Goal: Check status: Check status

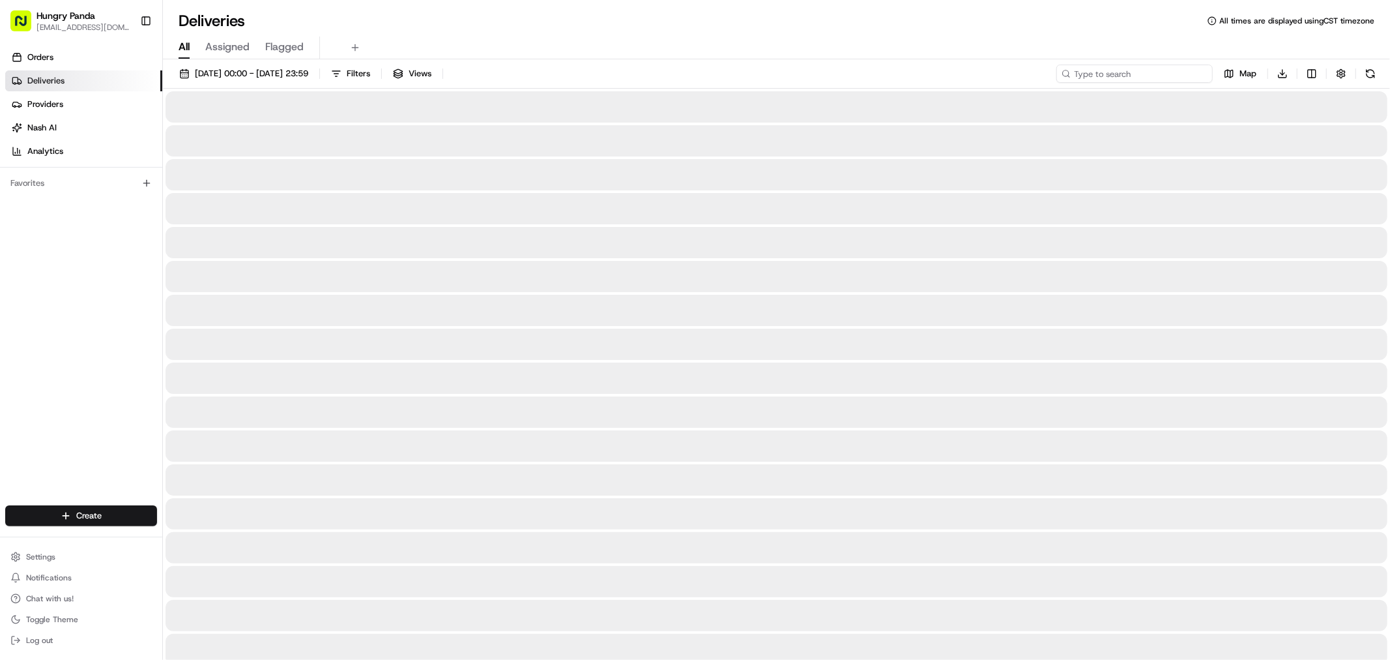
click at [1146, 70] on input at bounding box center [1134, 74] width 156 height 18
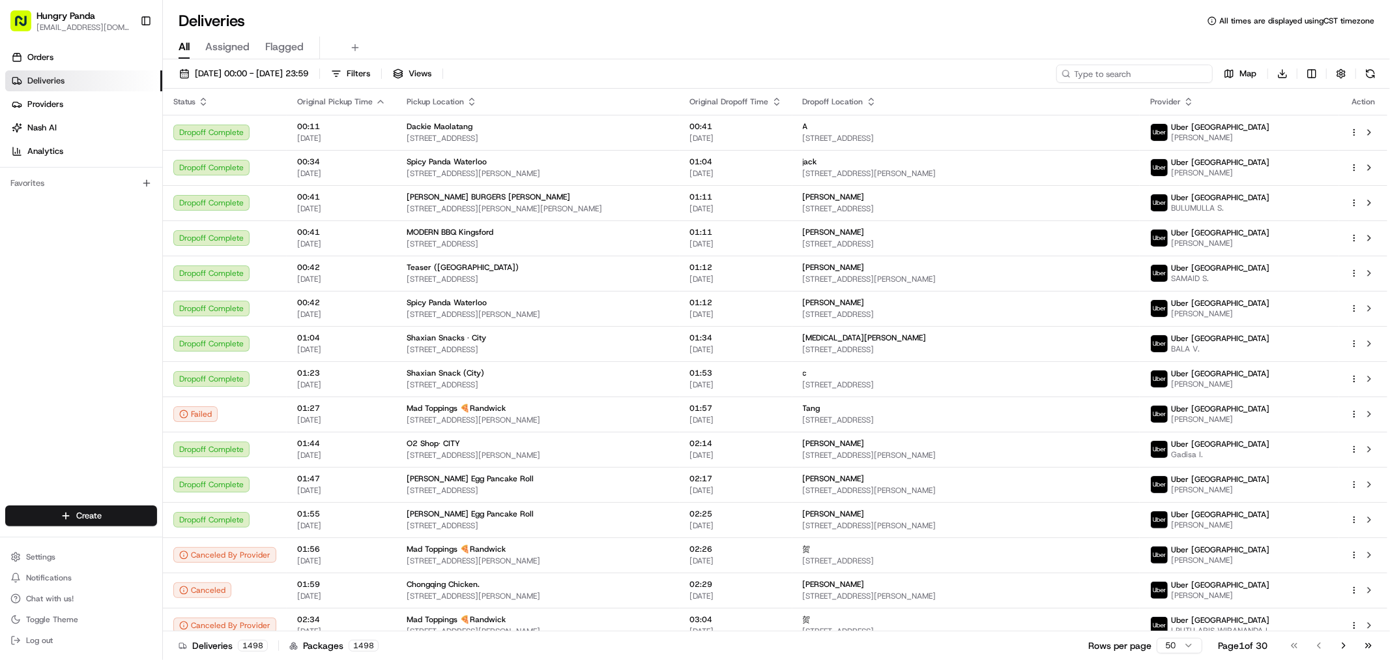
paste input "031458075555572511635"
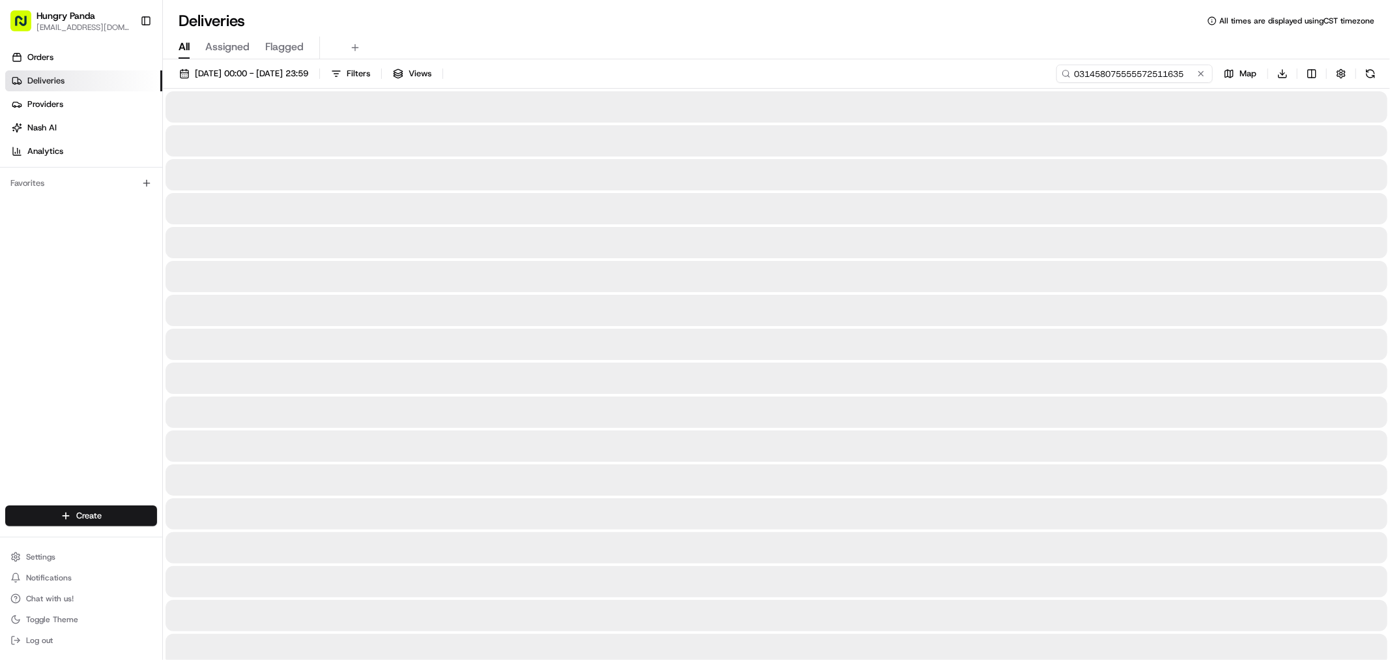
type input "031458075555572511635"
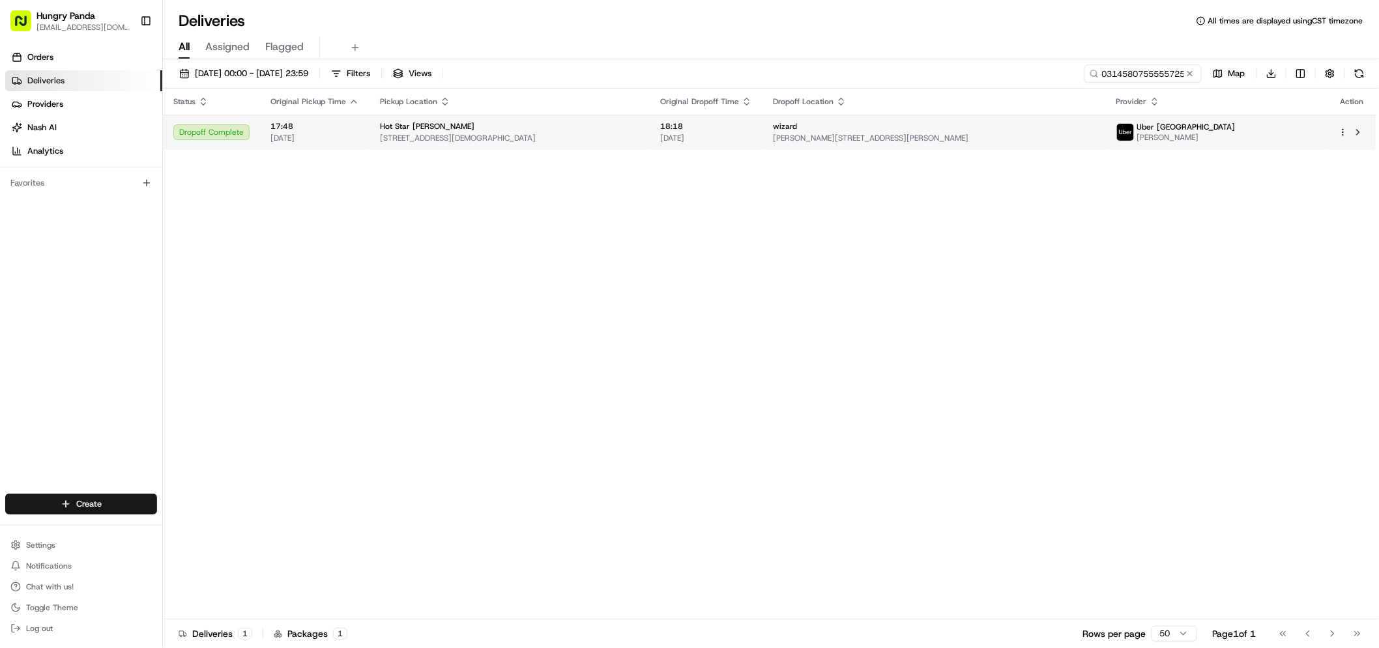
click at [1055, 137] on span "[PERSON_NAME][STREET_ADDRESS][PERSON_NAME]" at bounding box center [934, 138] width 323 height 10
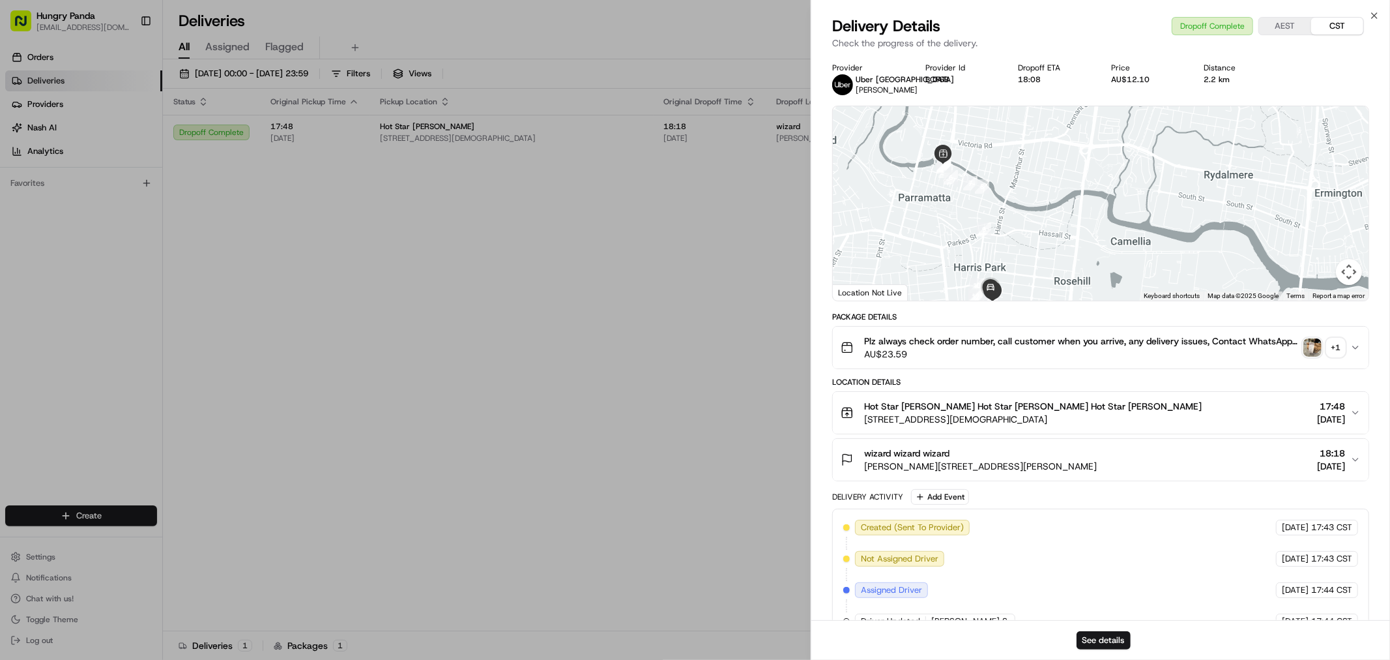
click at [1320, 356] on img "button" at bounding box center [1312, 347] width 18 height 18
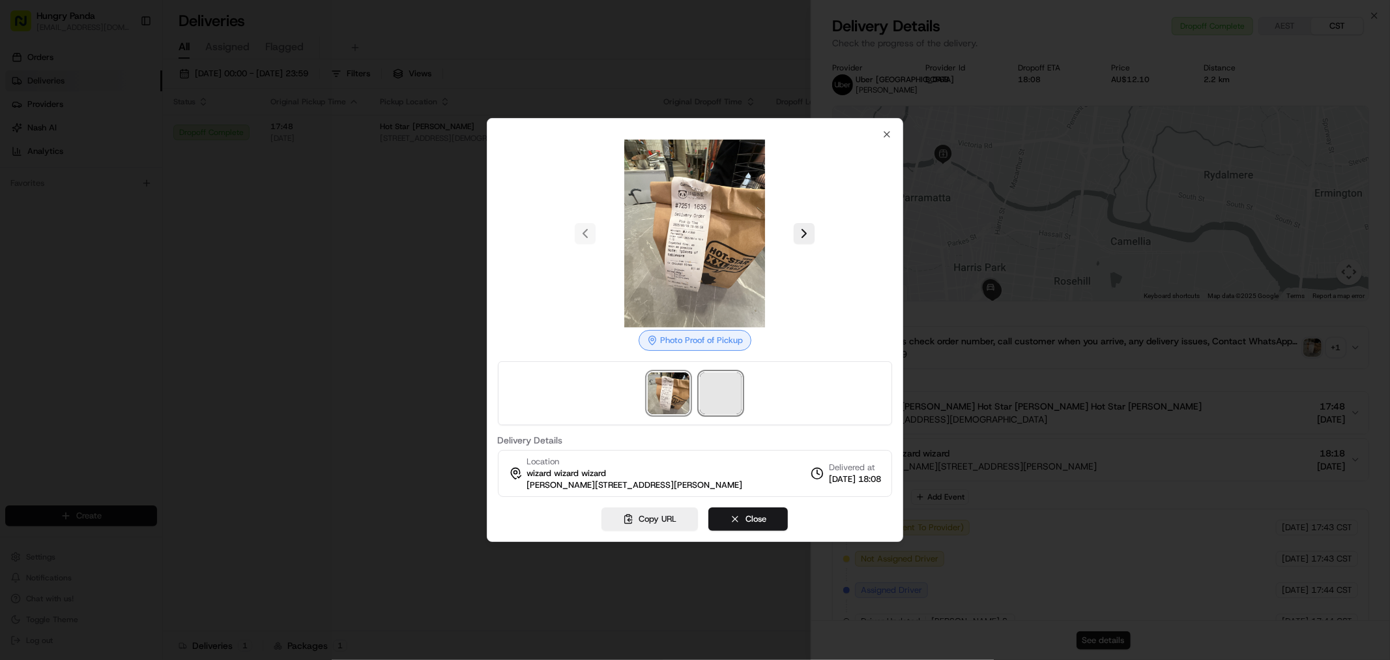
click at [721, 386] on span at bounding box center [721, 393] width 42 height 42
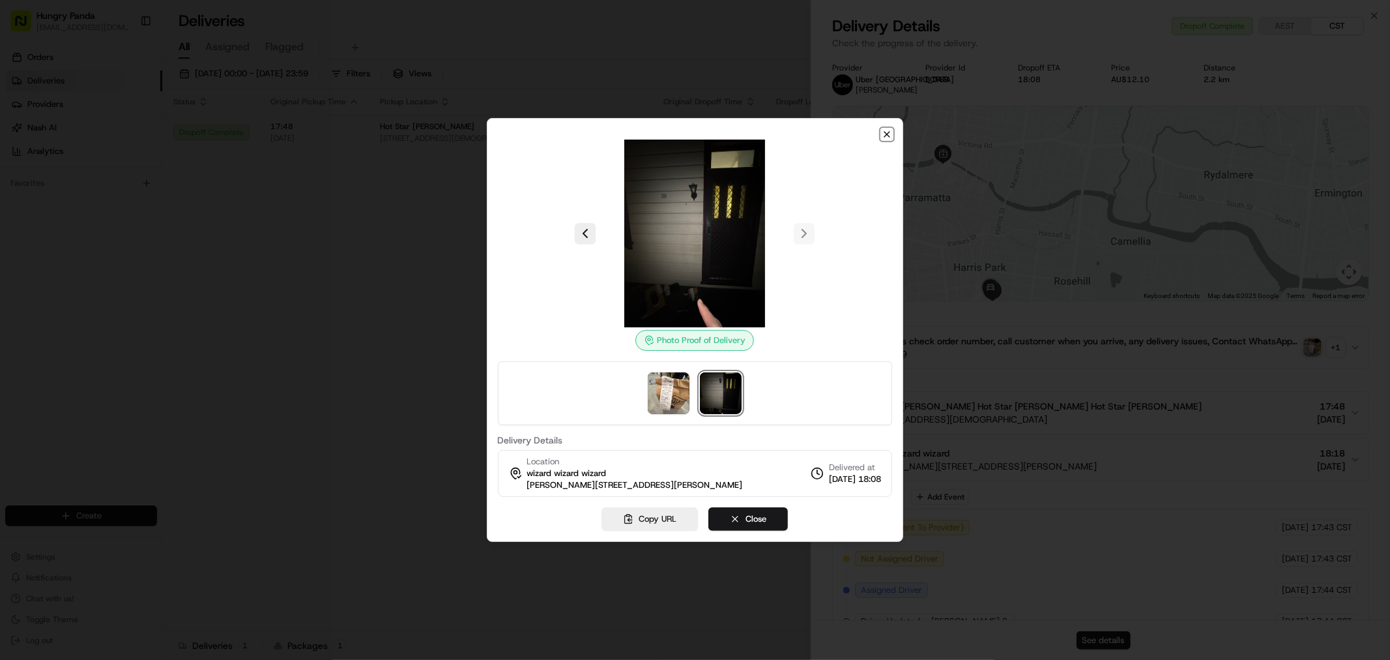
click at [887, 134] on icon "button" at bounding box center [886, 134] width 5 height 5
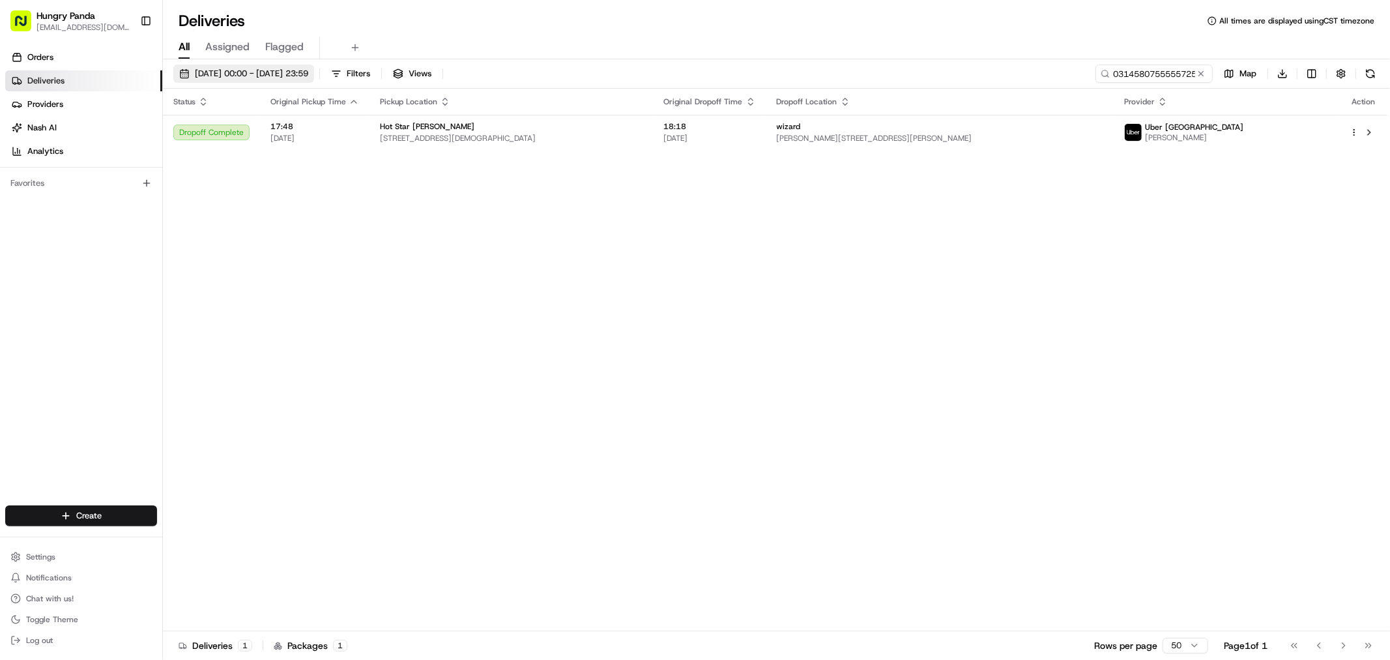
click at [282, 74] on span "[DATE] 00:00 - [DATE] 23:59" at bounding box center [251, 74] width 113 height 12
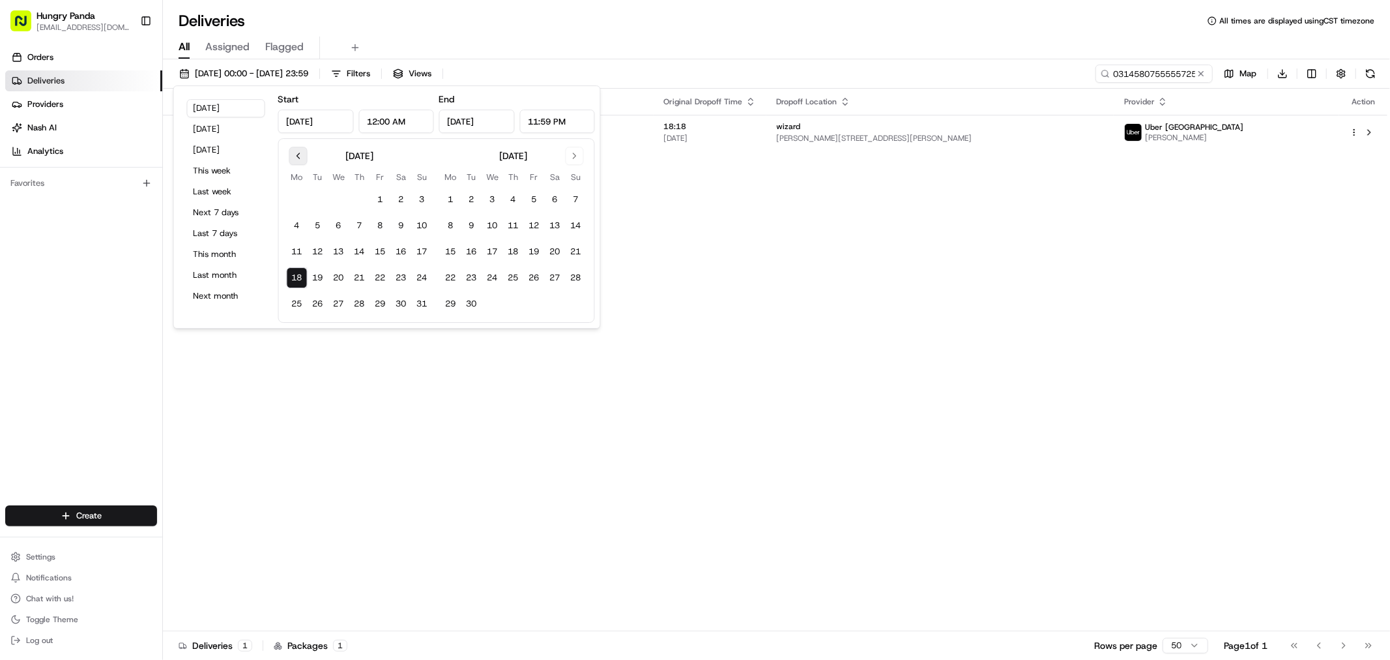
drag, startPoint x: 295, startPoint y: 154, endPoint x: 342, endPoint y: 188, distance: 57.5
click at [295, 155] on button "Go to previous month" at bounding box center [298, 156] width 18 height 18
click at [318, 202] on button "1" at bounding box center [318, 199] width 21 height 21
type input "[DATE]"
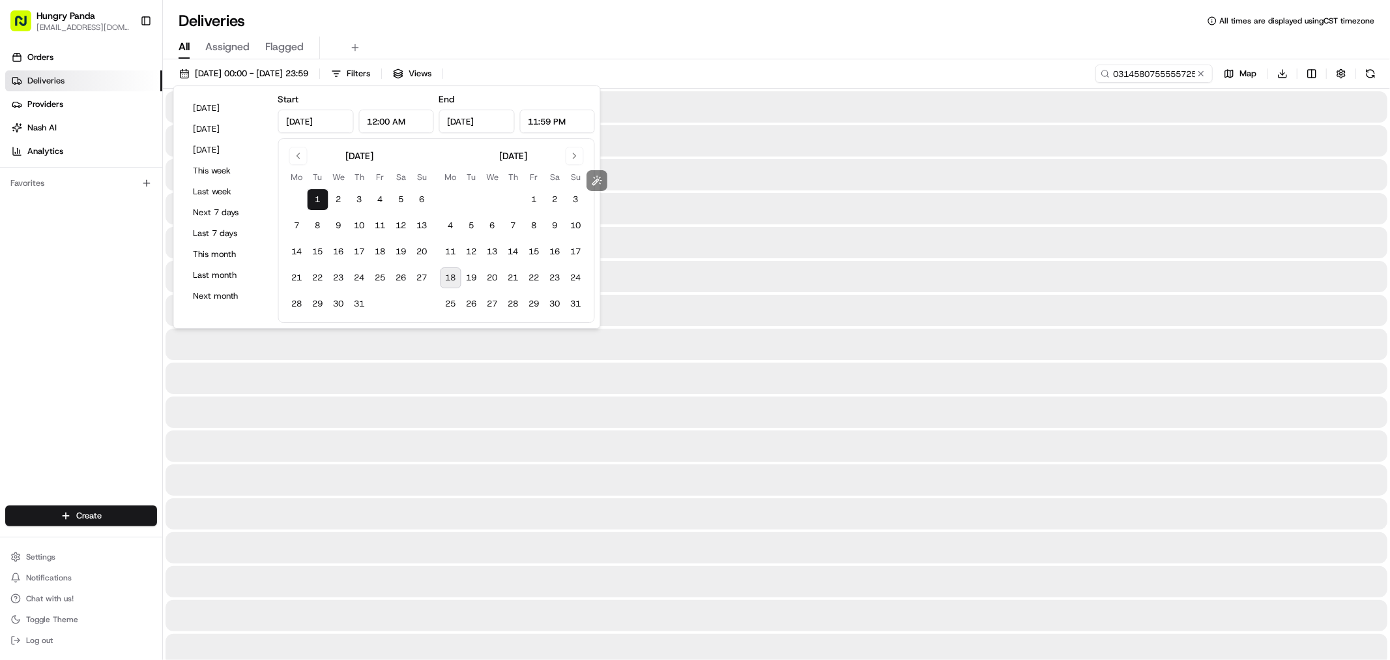
click at [448, 274] on button "18" at bounding box center [451, 277] width 21 height 21
type input "[DATE]"
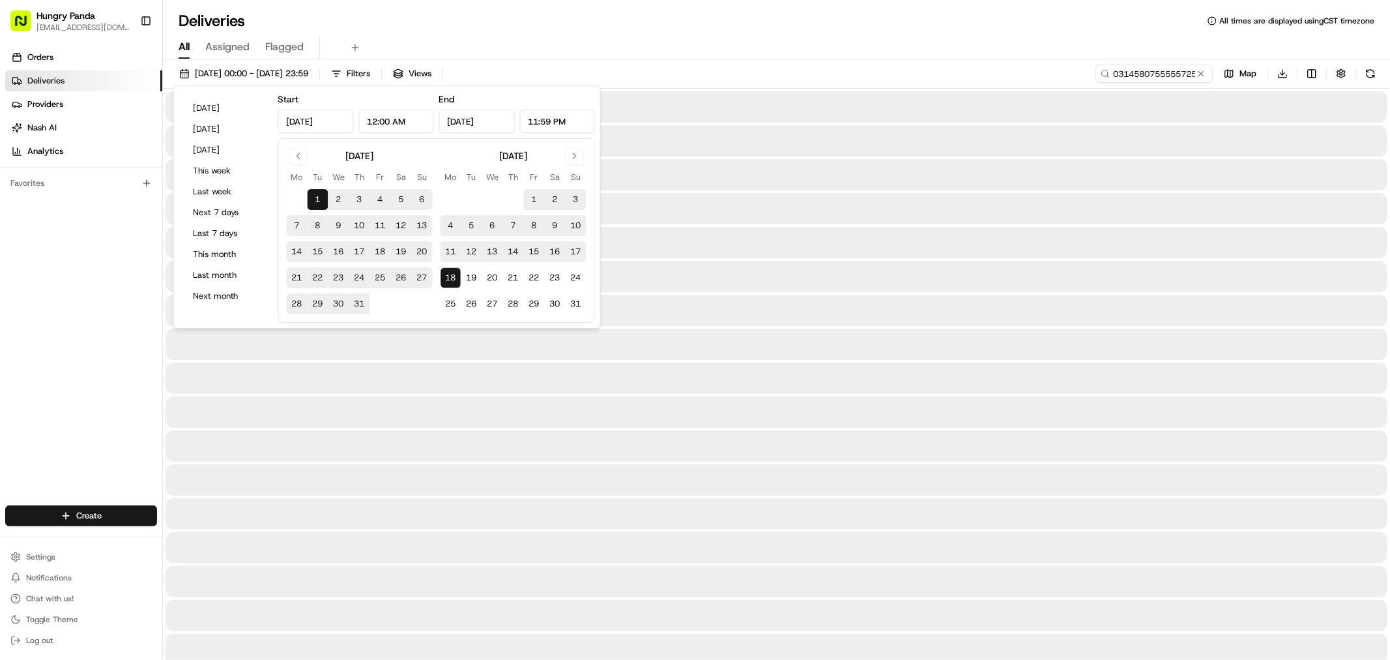
click at [607, 381] on div at bounding box center [777, 377] width 1222 height 31
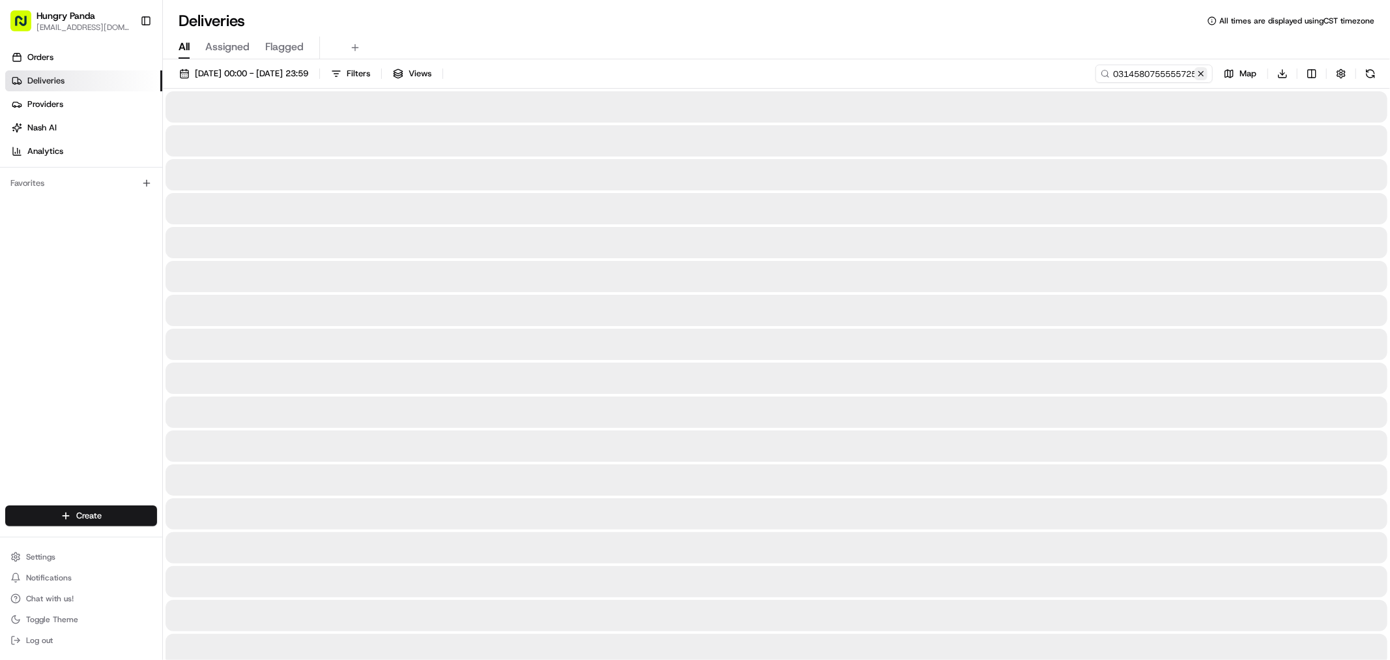
click at [1203, 70] on button at bounding box center [1201, 73] width 13 height 13
click at [1157, 74] on input at bounding box center [1134, 74] width 156 height 18
paste input "036498041155572814451"
type input "036498041155572814451"
click at [934, 68] on div "[DATE] 00:00 - [DATE] 23:59 Filters Views 036498041155572814451 Map Download" at bounding box center [776, 77] width 1227 height 24
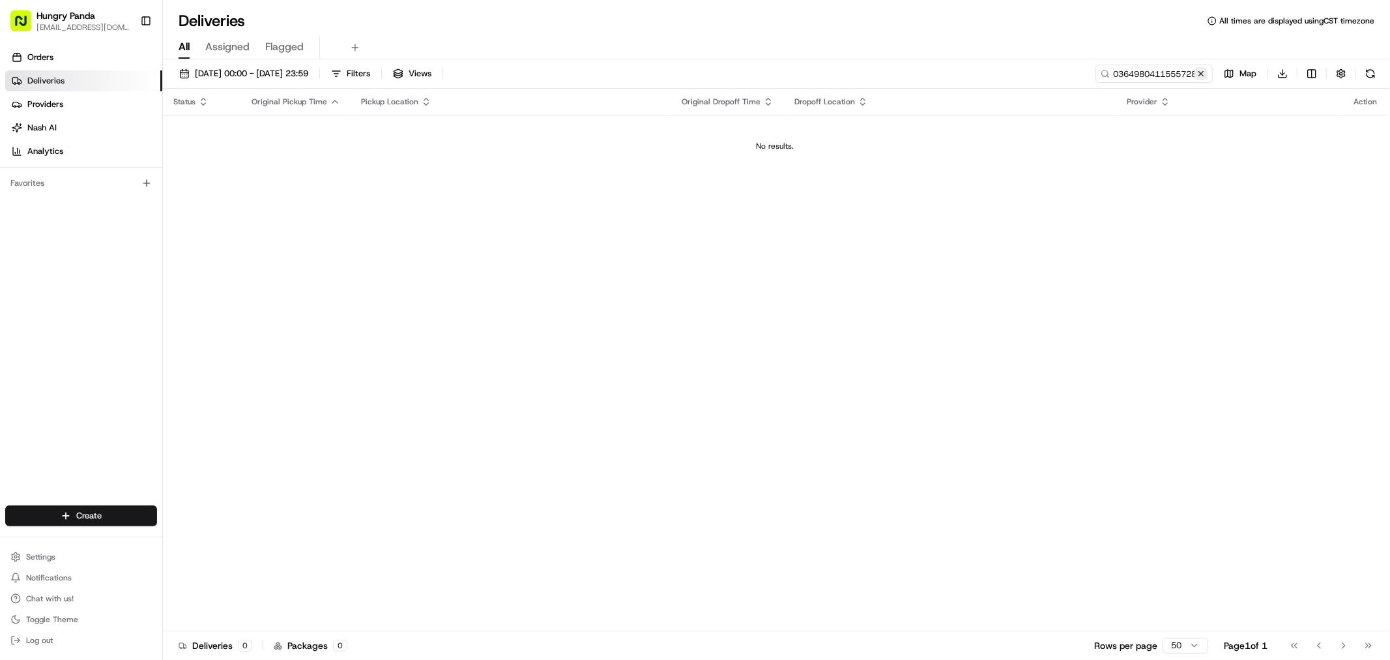
click at [1200, 72] on button at bounding box center [1201, 73] width 13 height 13
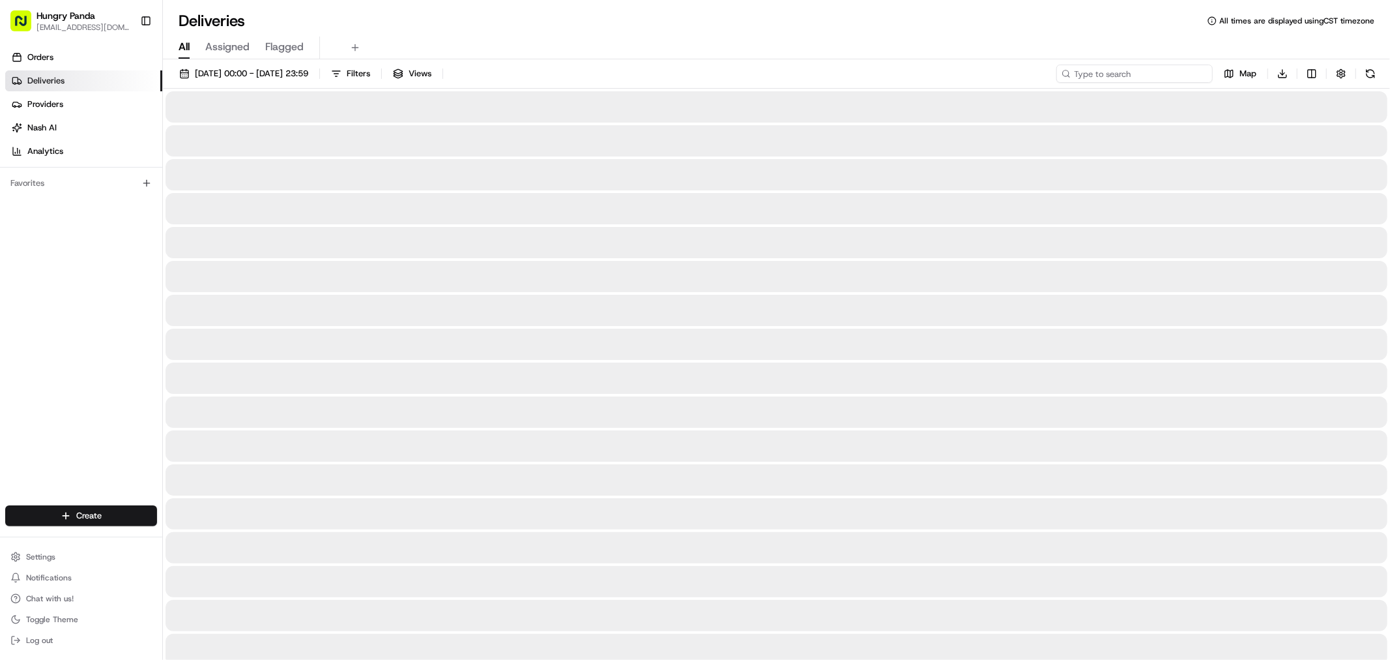
click at [1156, 70] on input at bounding box center [1134, 74] width 156 height 18
paste input "036498041155572814451"
type input "036498041155572814451"
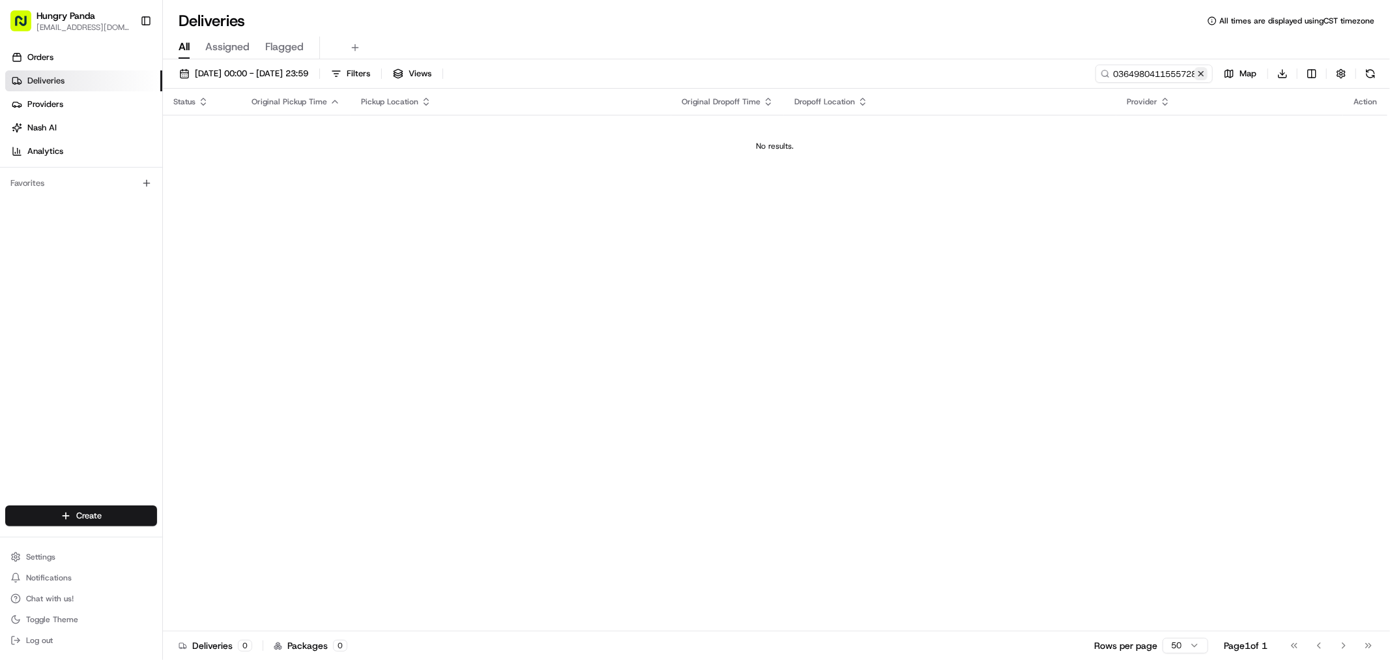
click at [1202, 72] on button at bounding box center [1201, 73] width 13 height 13
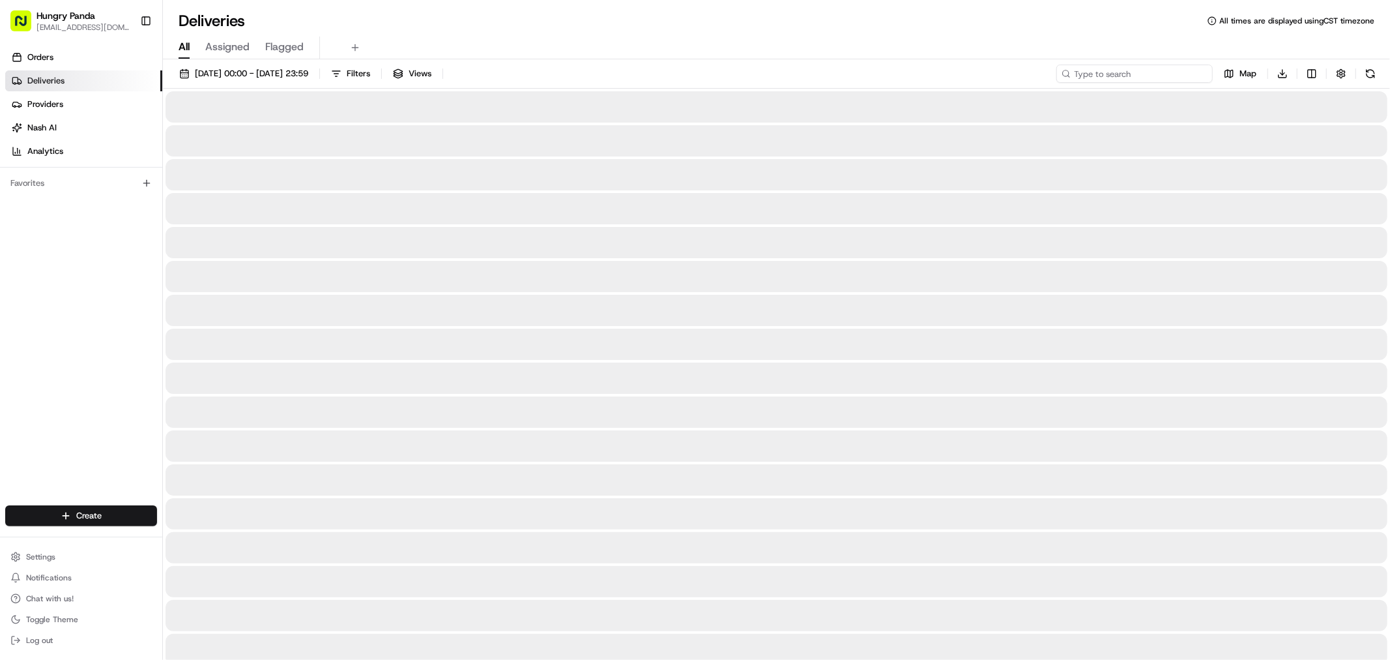
click at [1129, 70] on input at bounding box center [1134, 74] width 156 height 18
paste input "5364985841555721901479"
type input "5364985841555721901479"
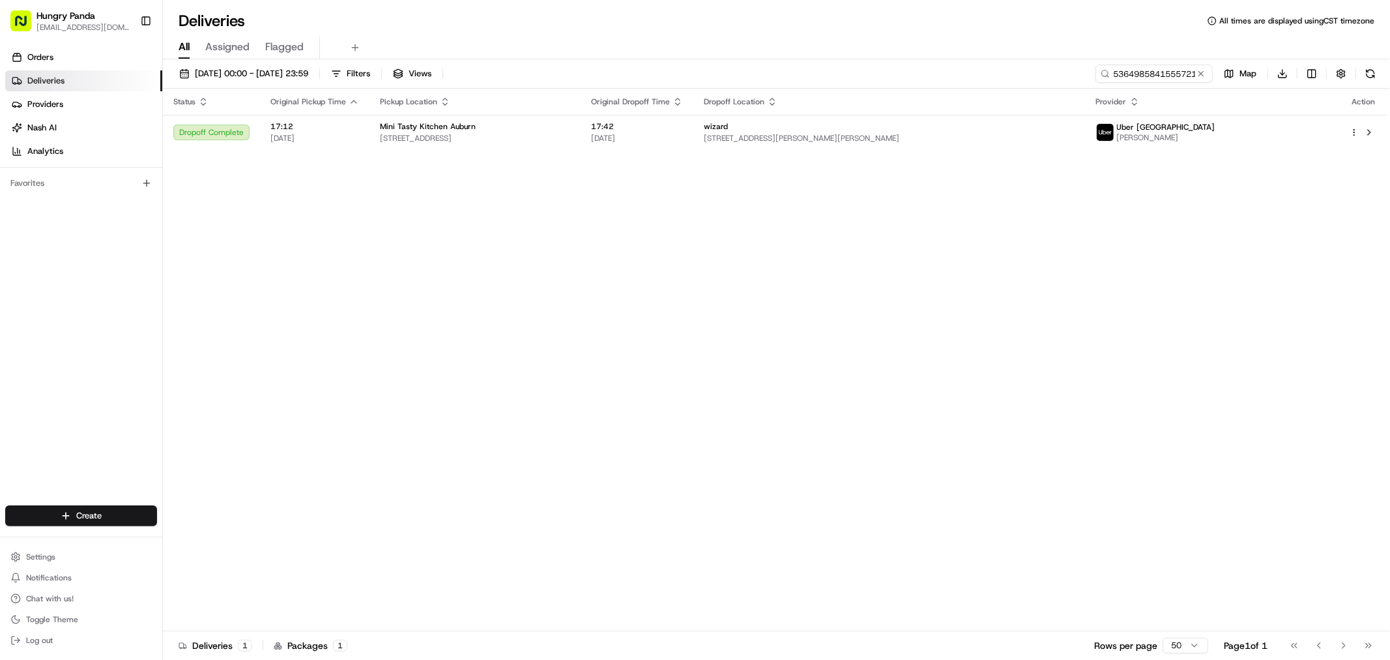
drag, startPoint x: 1201, startPoint y: 72, endPoint x: 1184, endPoint y: 67, distance: 18.4
click at [1201, 72] on button at bounding box center [1201, 73] width 13 height 13
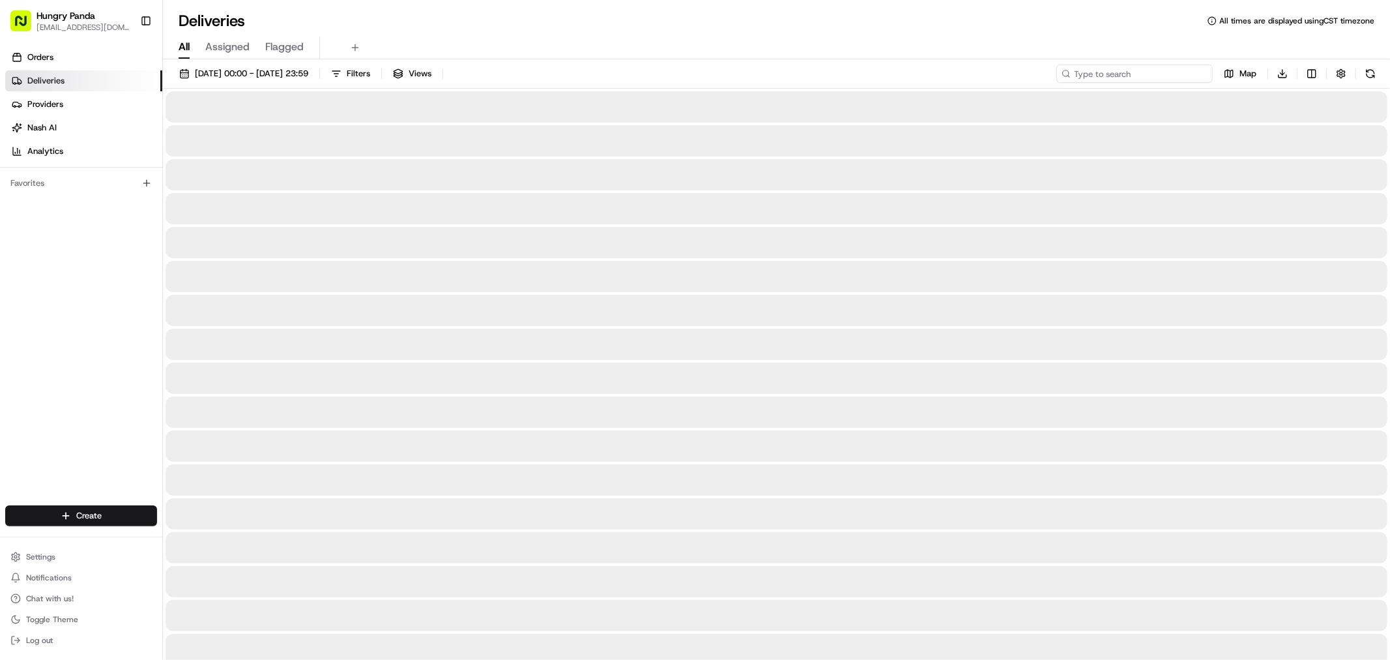
click at [1152, 76] on input at bounding box center [1134, 74] width 156 height 18
paste input "5364985841555721901479"
type input "5364985841555721901479"
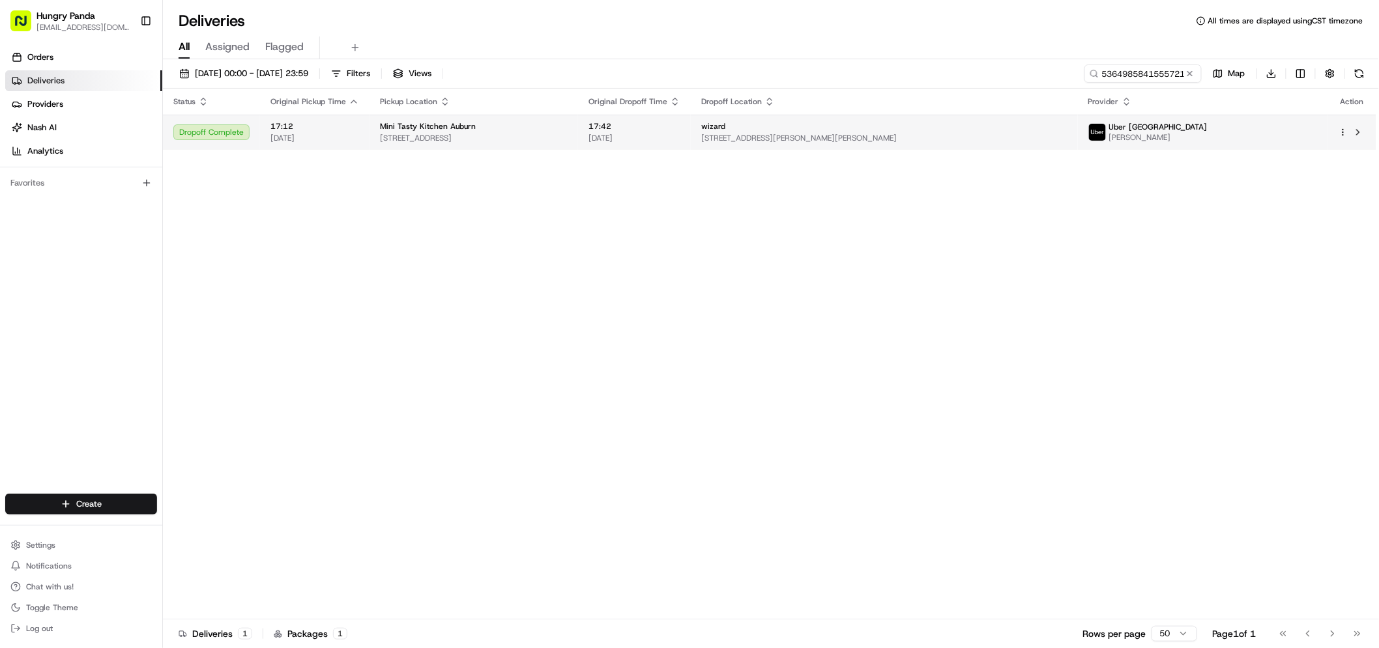
click at [1025, 129] on div "wizard" at bounding box center [884, 126] width 366 height 10
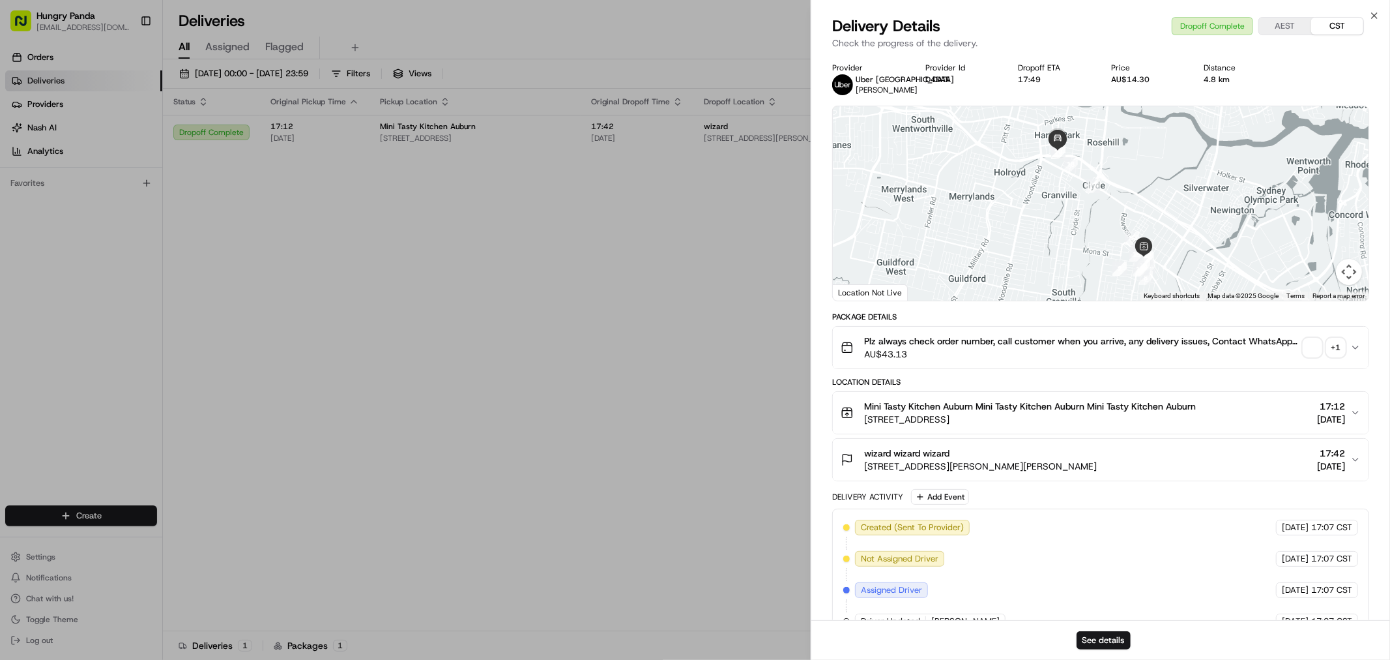
click at [1340, 343] on div "+ 1" at bounding box center [1336, 347] width 18 height 18
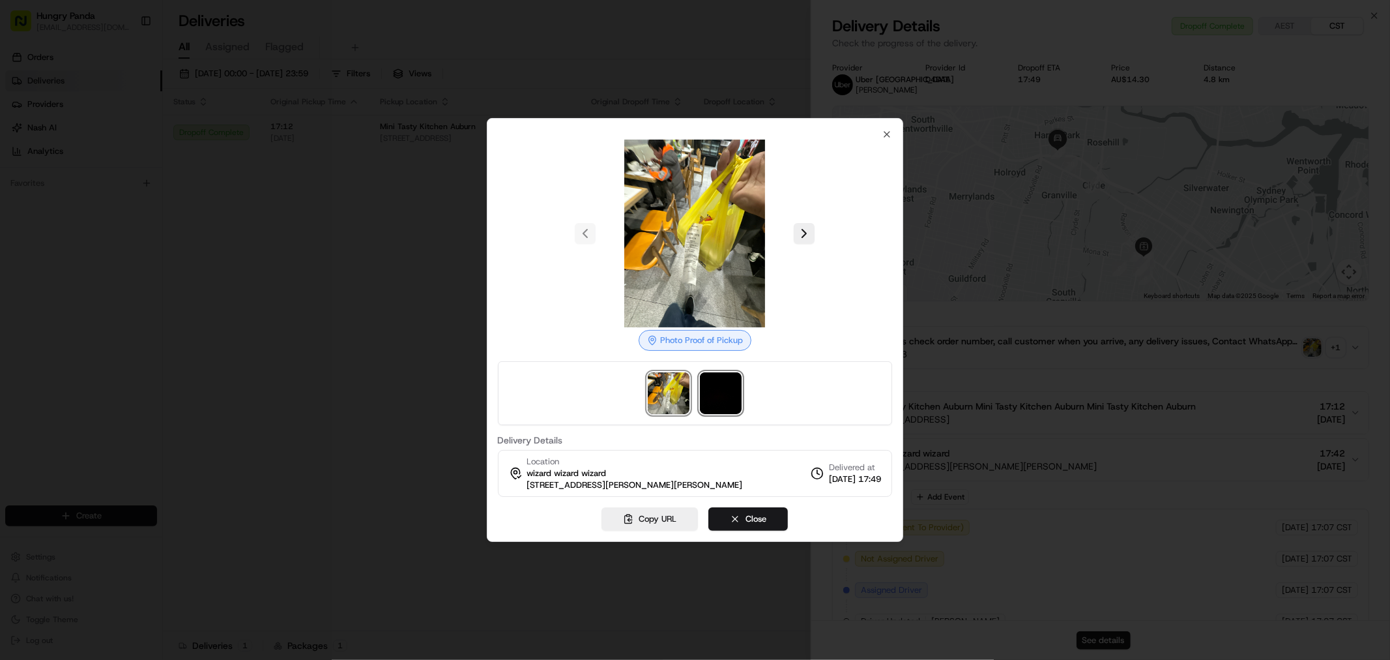
click at [721, 392] on img at bounding box center [721, 393] width 42 height 42
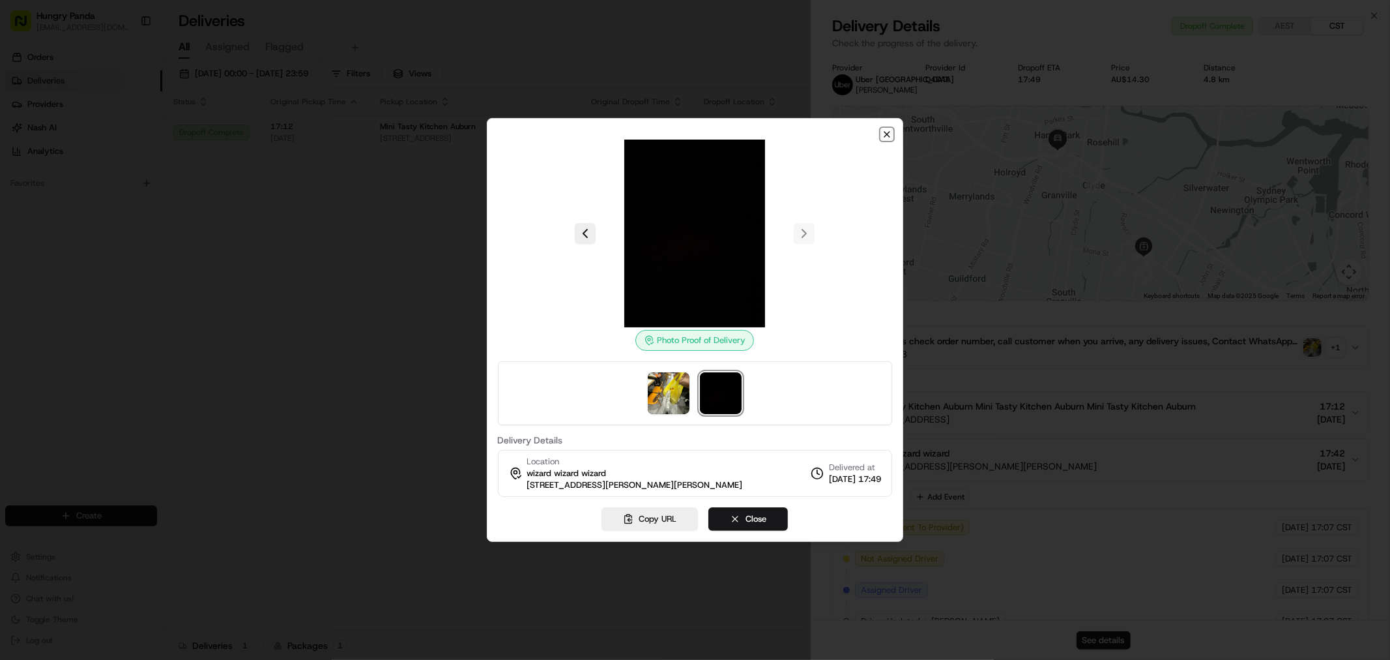
click at [888, 135] on icon "button" at bounding box center [886, 134] width 5 height 5
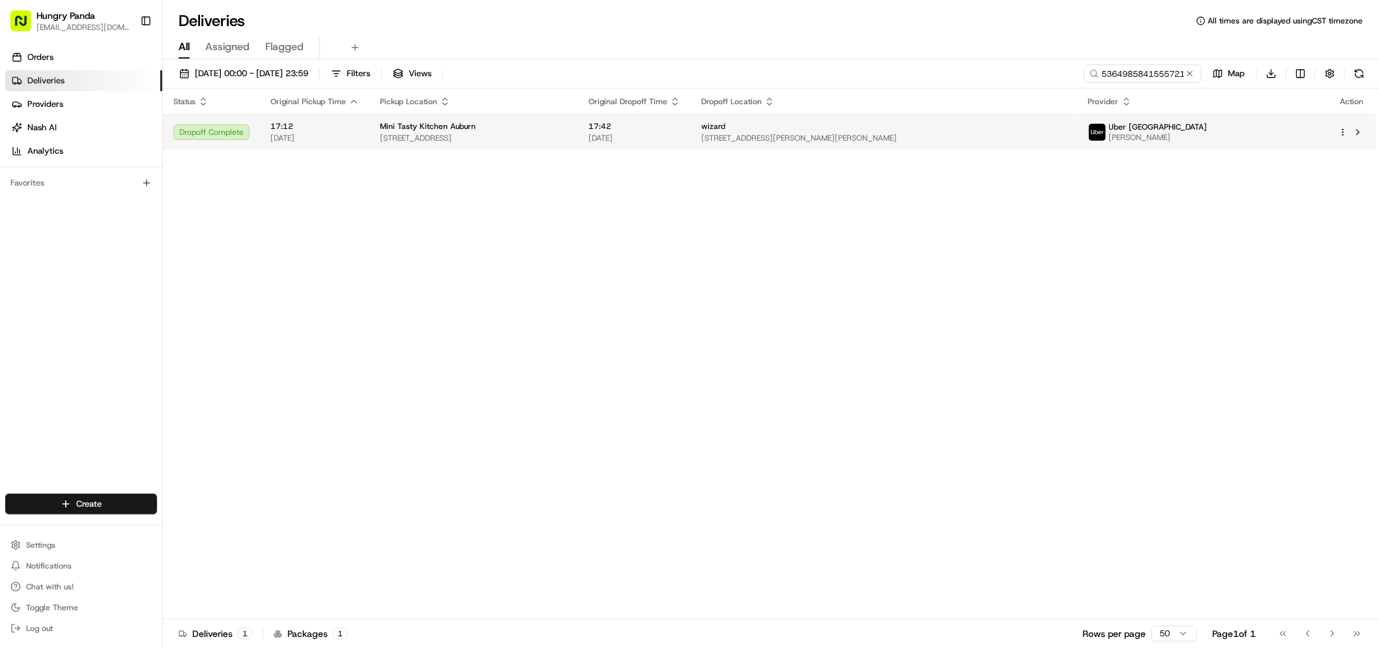
click at [568, 127] on div "Mini Tasty Kitchen Auburn" at bounding box center [474, 126] width 188 height 10
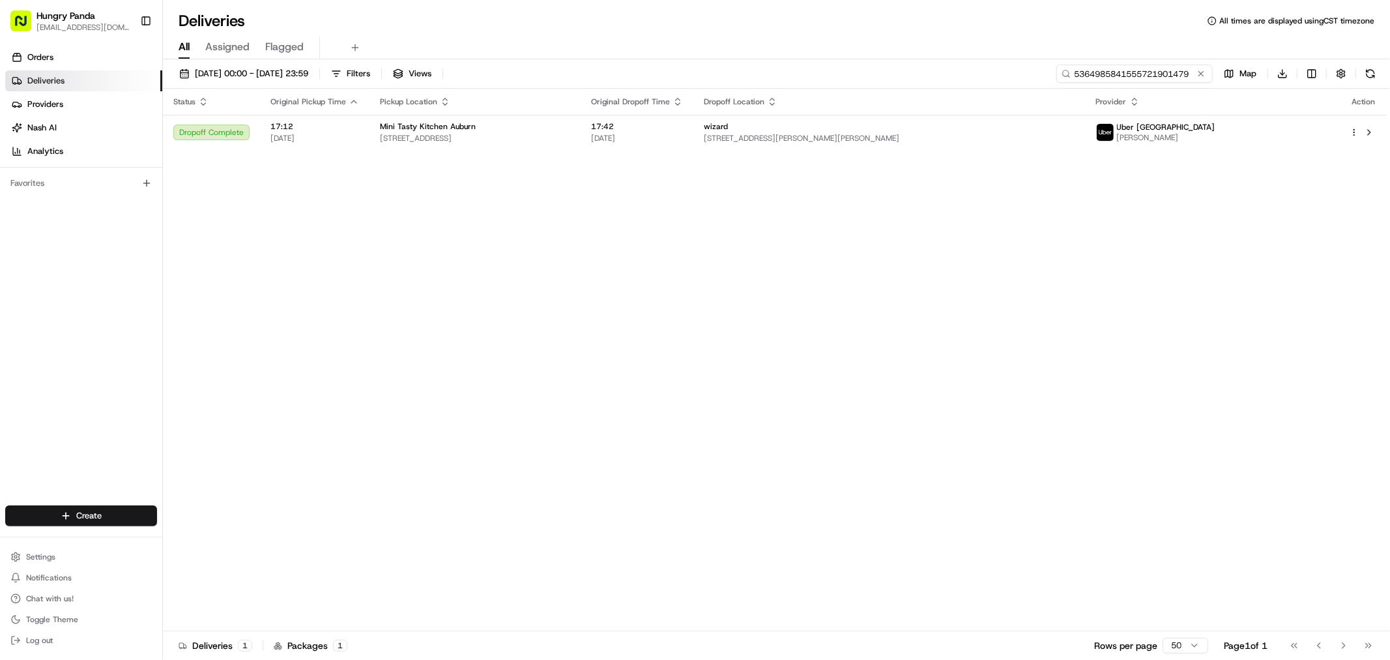
click at [1164, 69] on input "5364985841555721901479" at bounding box center [1134, 74] width 156 height 18
click at [1198, 75] on button at bounding box center [1201, 73] width 13 height 13
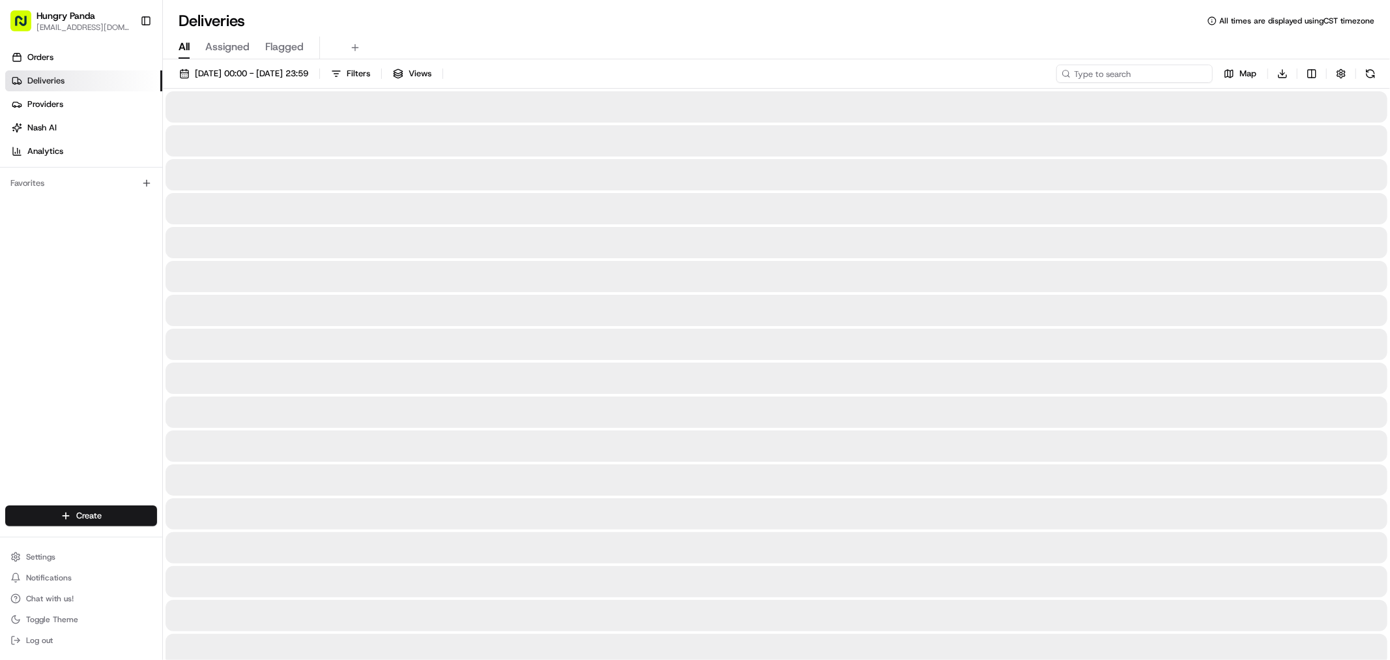
click at [1182, 74] on input at bounding box center [1134, 74] width 156 height 18
paste input "031458075555572511635"
type input "031458075555572511635"
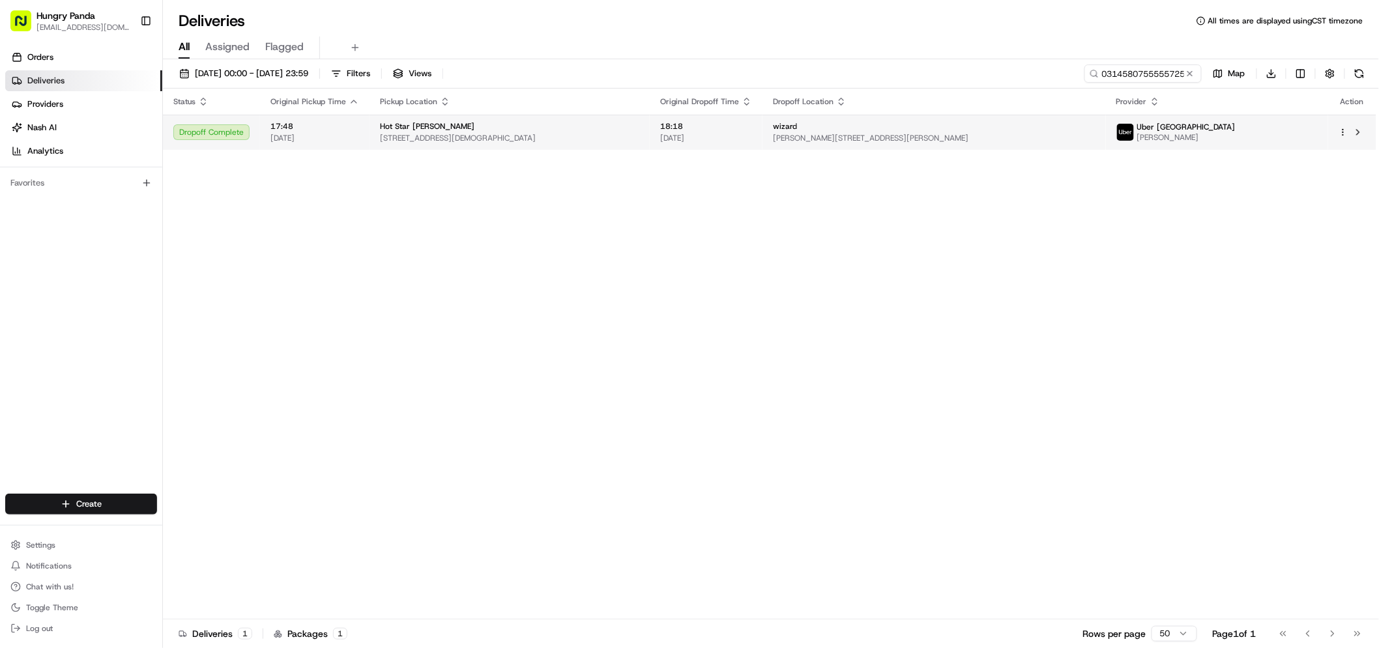
click at [639, 122] on div "Hot Star [PERSON_NAME]" at bounding box center [509, 126] width 259 height 10
